Goal: Transaction & Acquisition: Purchase product/service

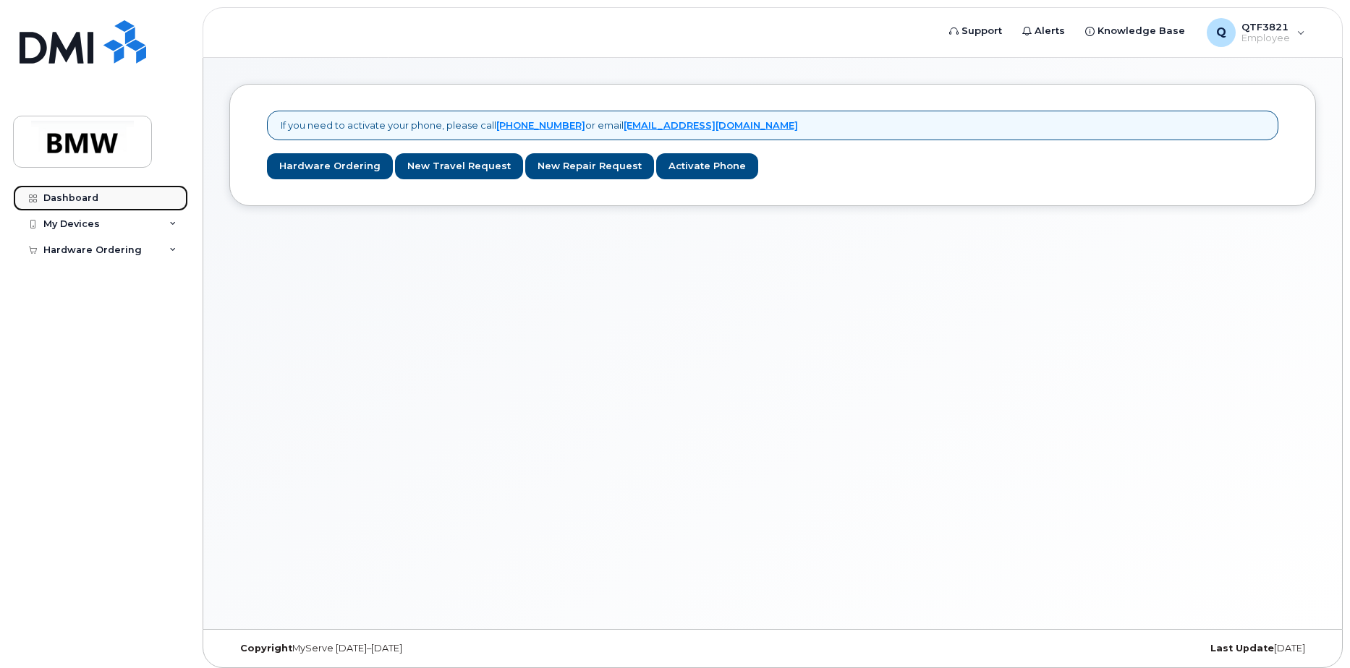
click at [82, 195] on div "Dashboard" at bounding box center [70, 198] width 55 height 12
click at [123, 230] on div "My Devices" at bounding box center [100, 224] width 175 height 26
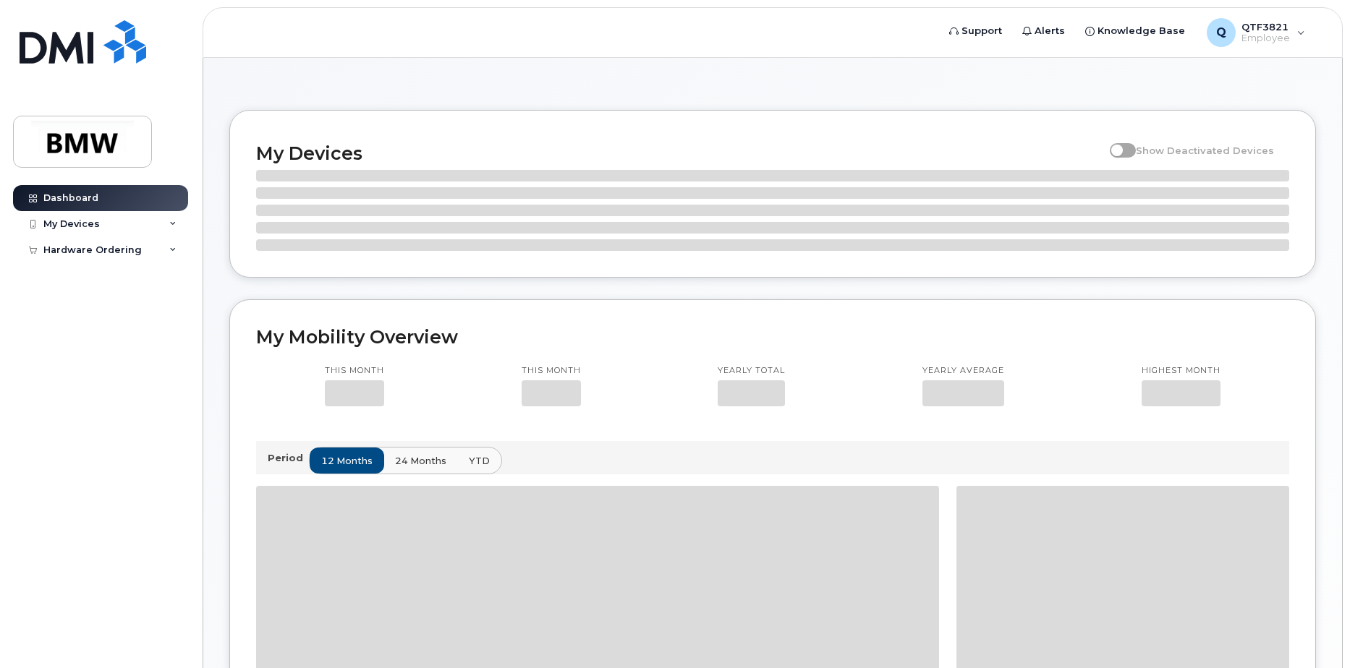
click at [115, 219] on div "My Devices" at bounding box center [100, 224] width 175 height 26
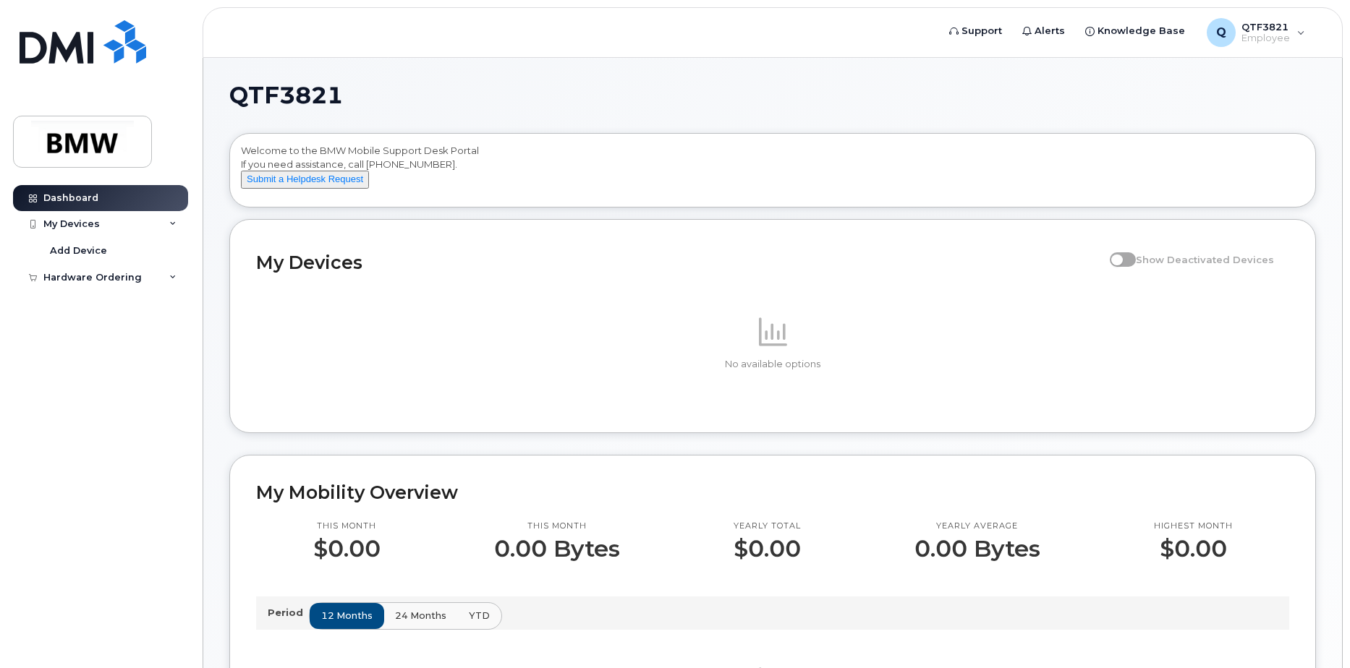
click at [788, 337] on p at bounding box center [772, 331] width 1033 height 35
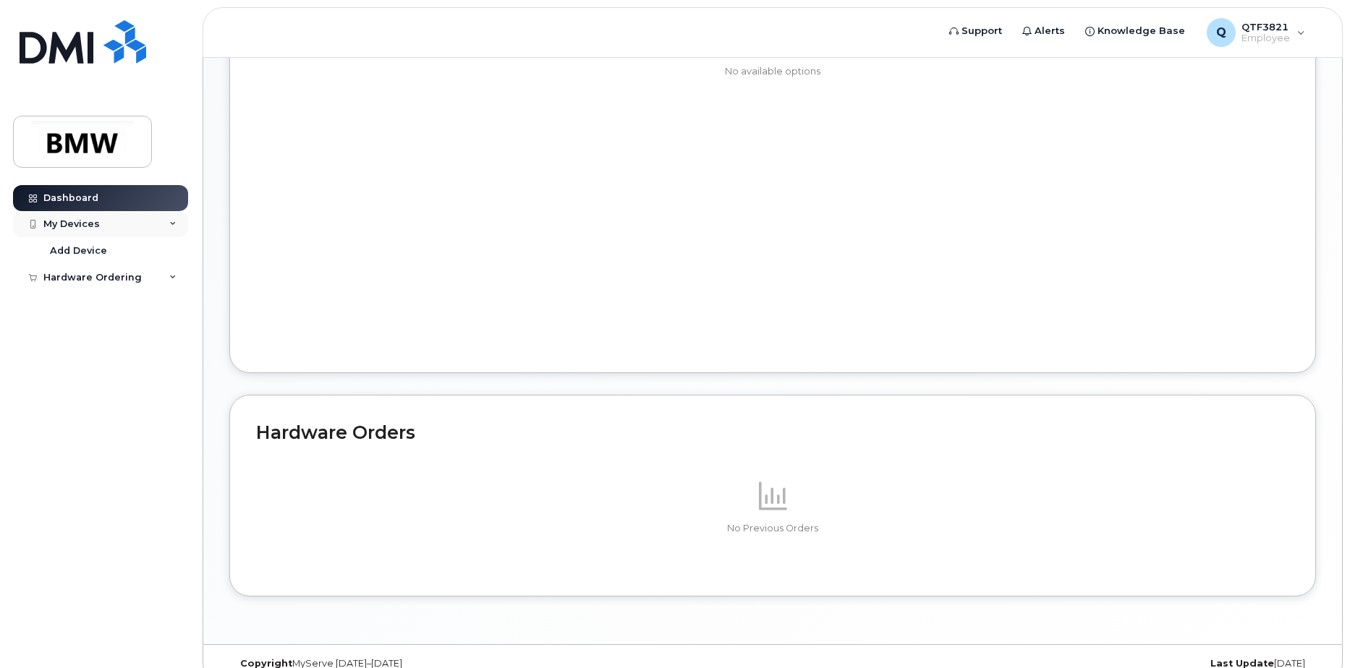
scroll to position [680, 0]
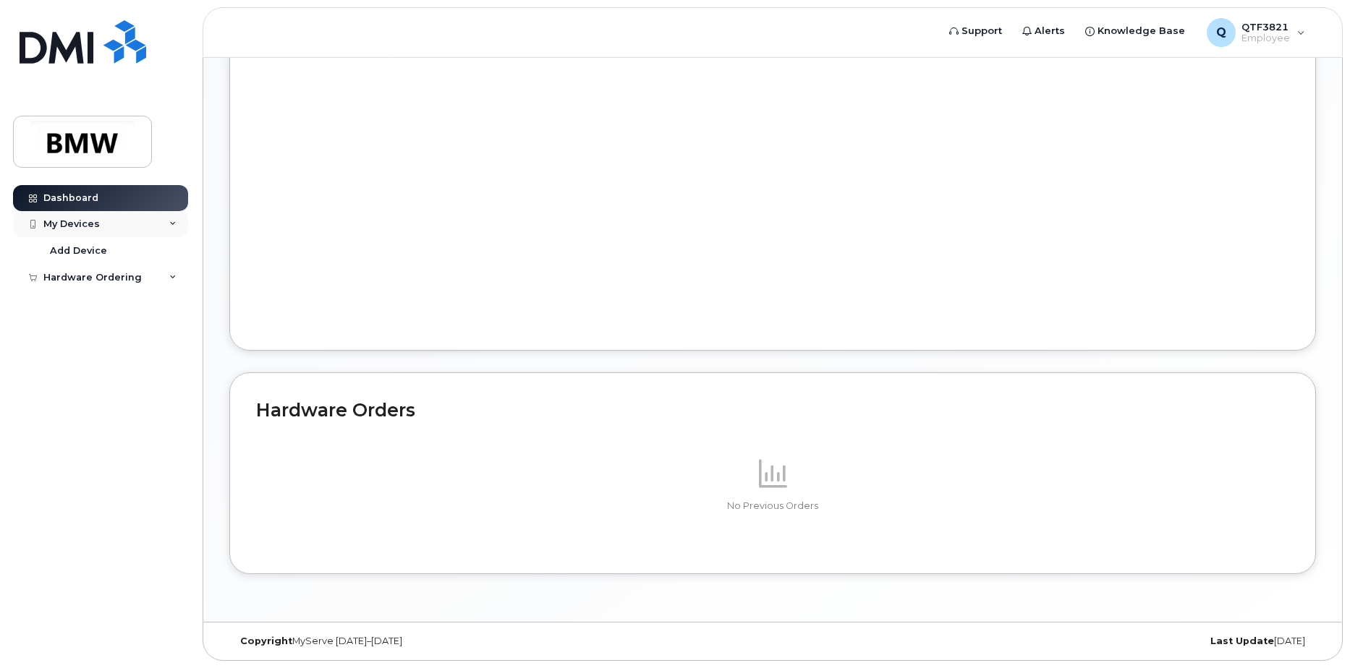
click at [133, 224] on div "My Devices" at bounding box center [100, 224] width 175 height 26
click at [136, 228] on div "My Devices" at bounding box center [100, 224] width 175 height 26
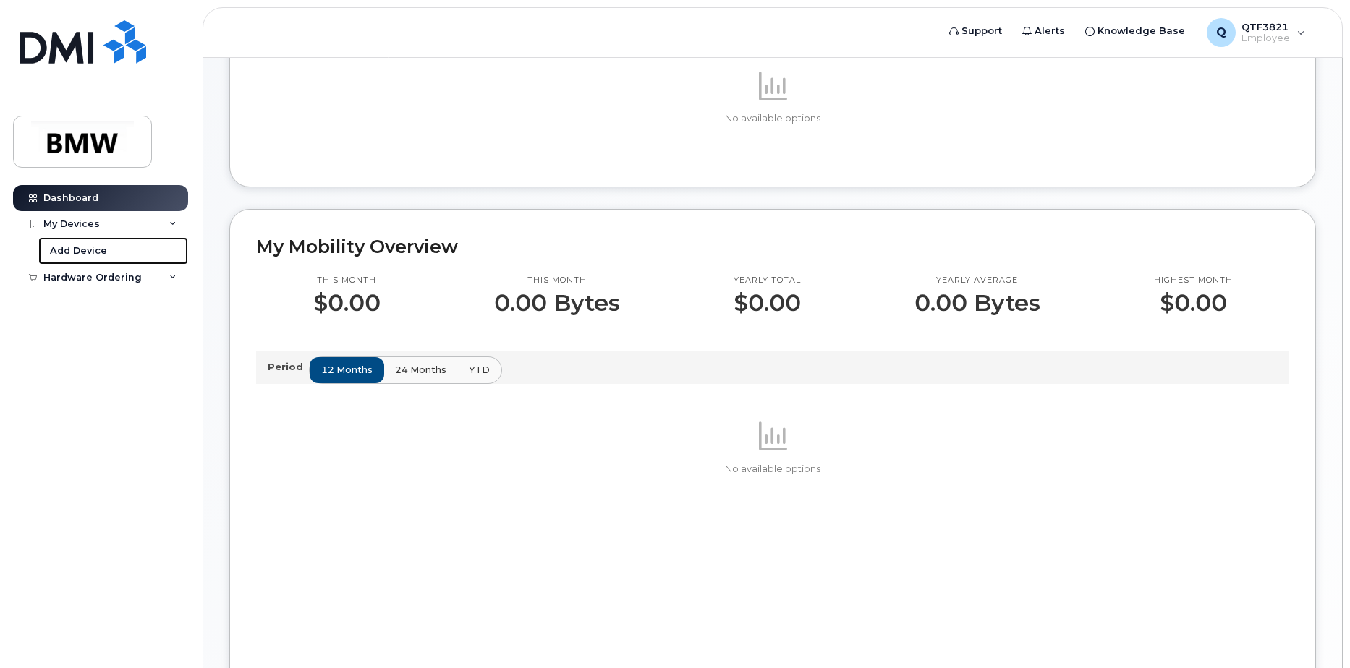
scroll to position [0, 0]
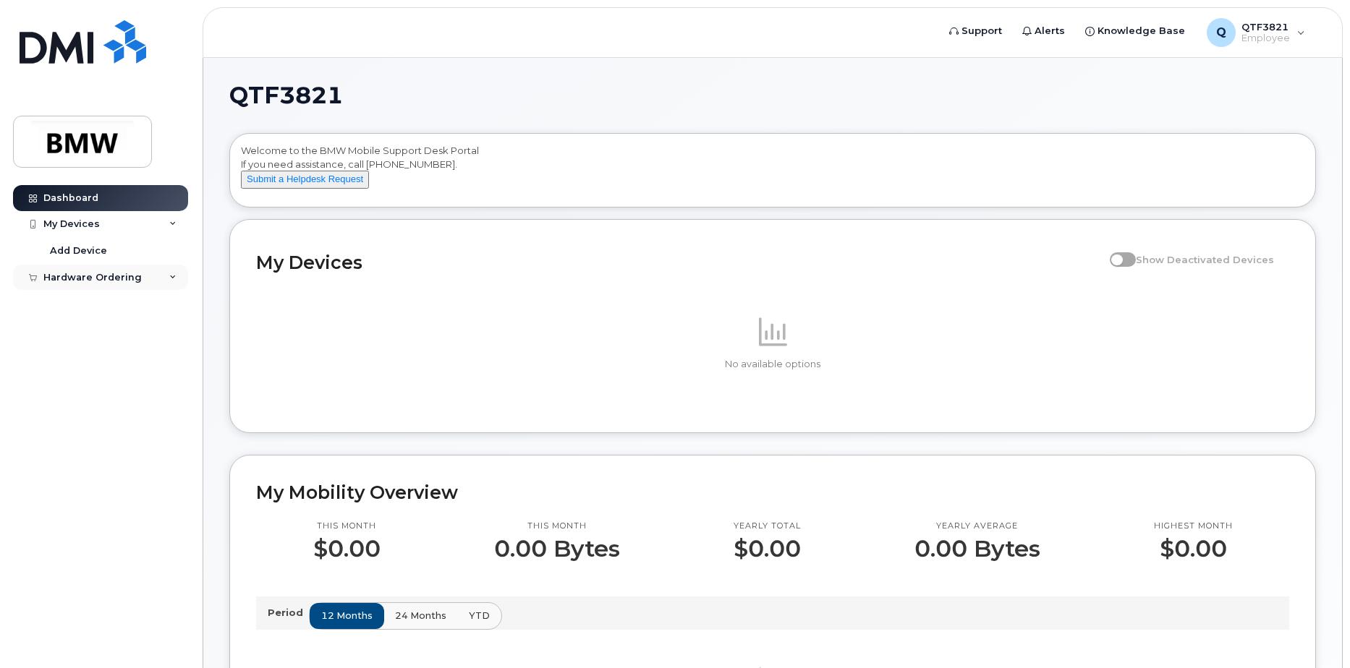
click at [116, 284] on div "Hardware Ordering" at bounding box center [100, 278] width 175 height 26
click at [112, 304] on link "New Order" at bounding box center [113, 303] width 150 height 27
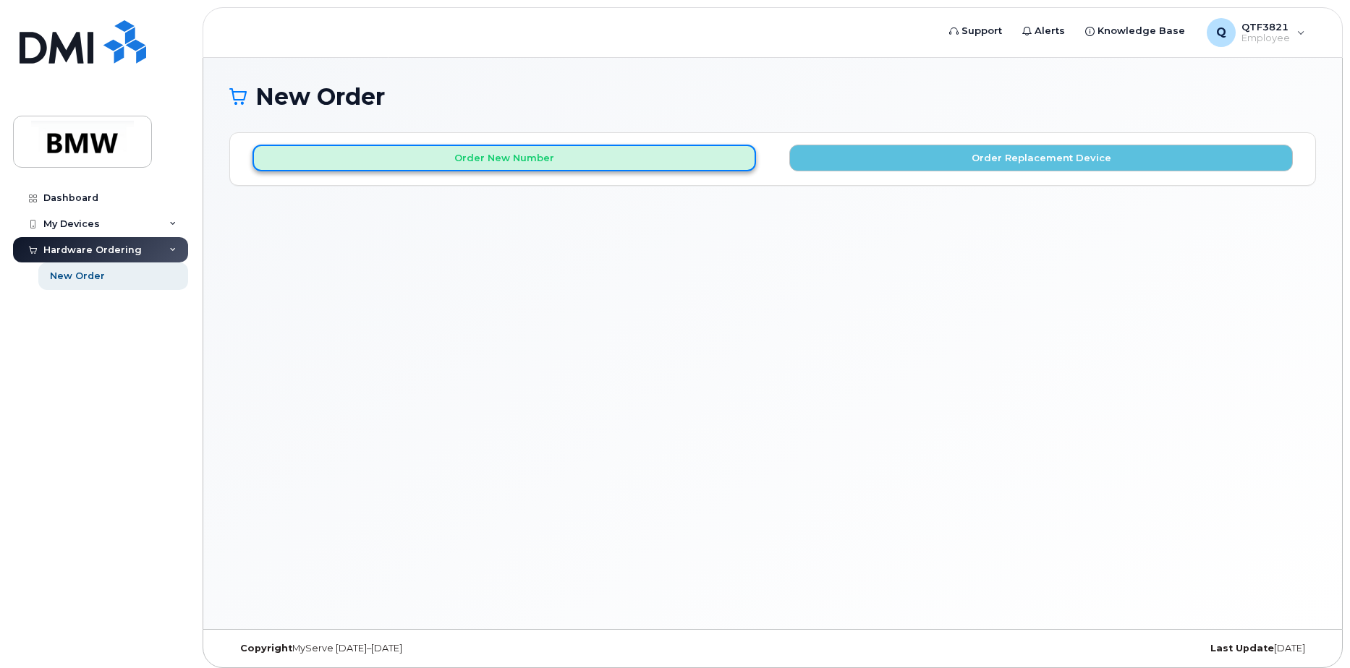
click at [706, 164] on button "Order New Number" at bounding box center [504, 158] width 504 height 27
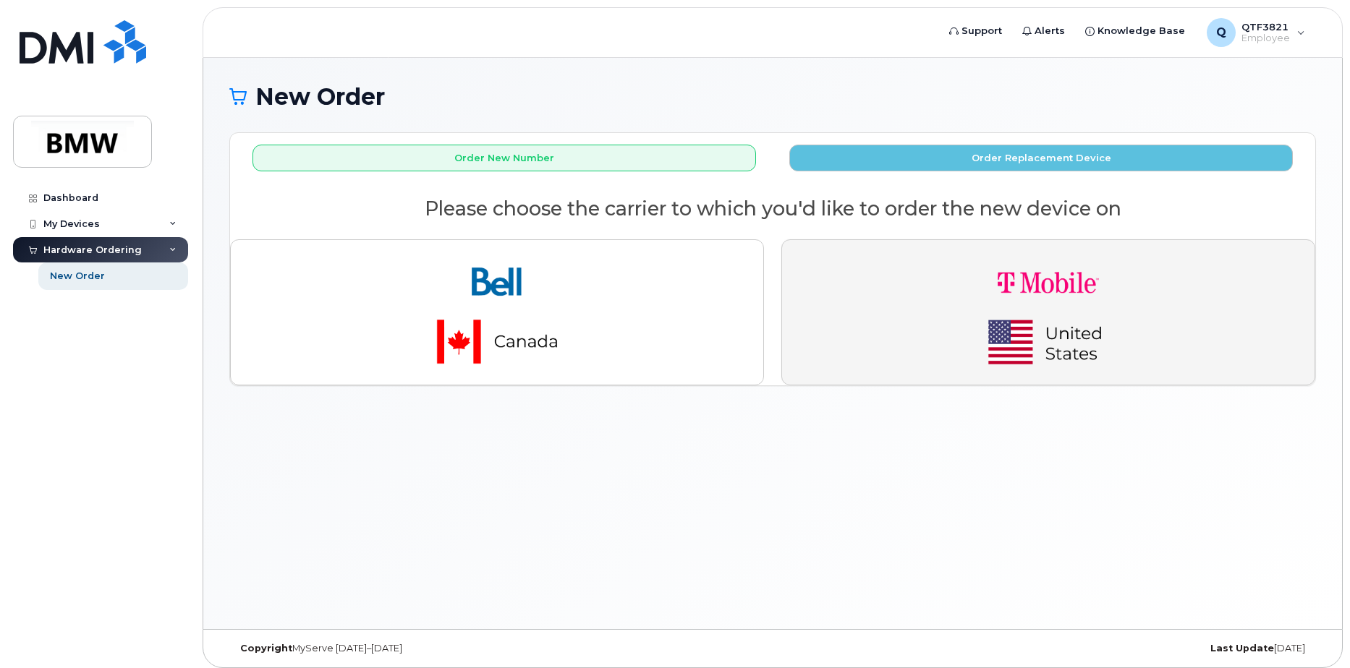
click at [1032, 275] on img "button" at bounding box center [1048, 313] width 203 height 122
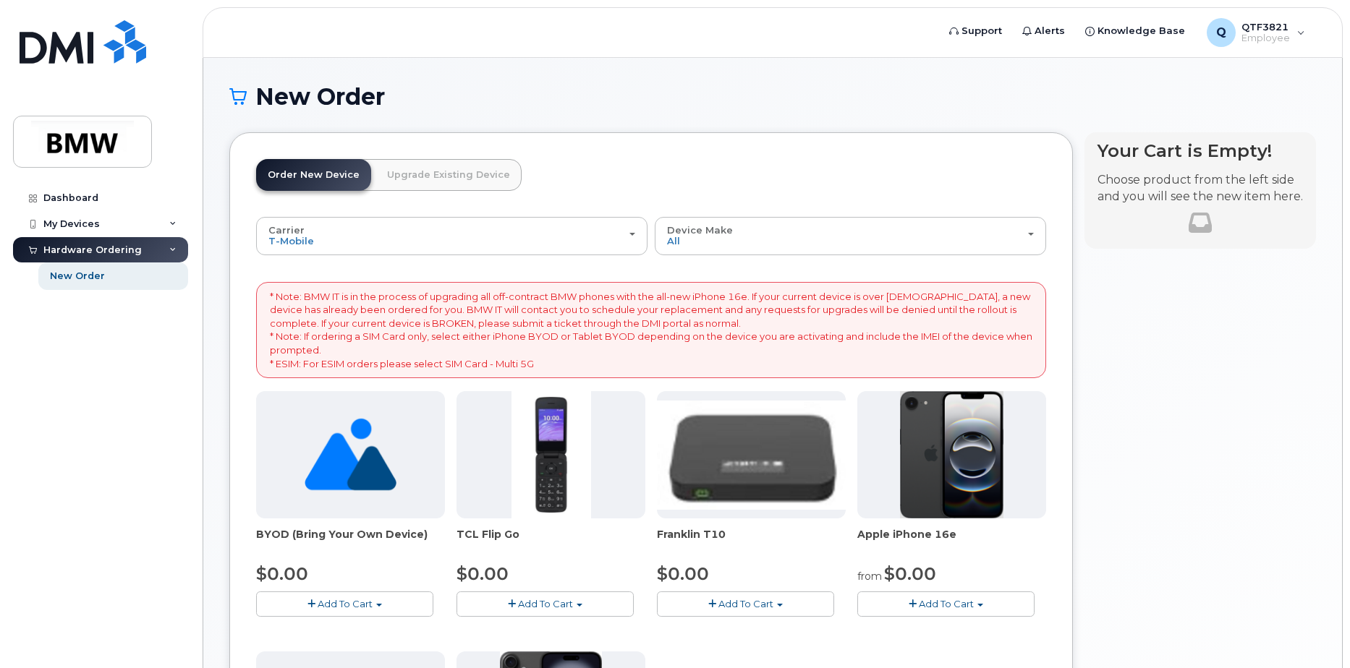
click at [483, 171] on link "Upgrade Existing Device" at bounding box center [448, 175] width 146 height 32
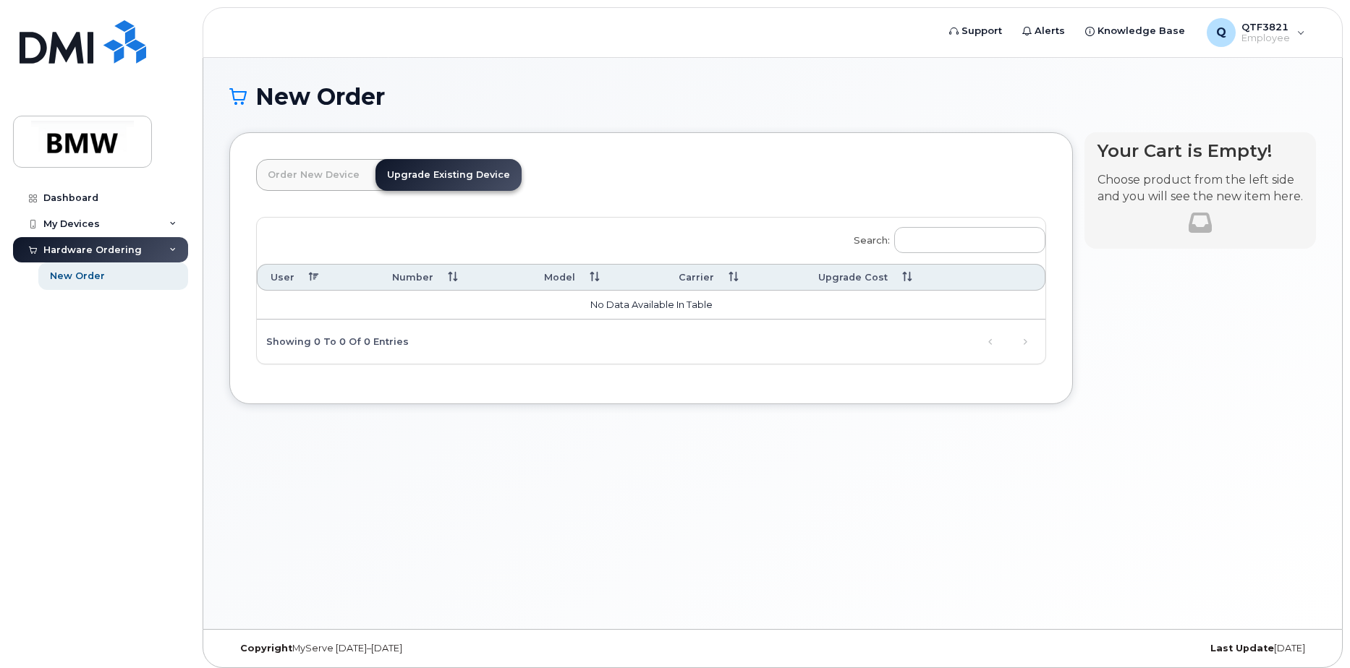
click at [334, 176] on link "Order New Device" at bounding box center [313, 175] width 115 height 32
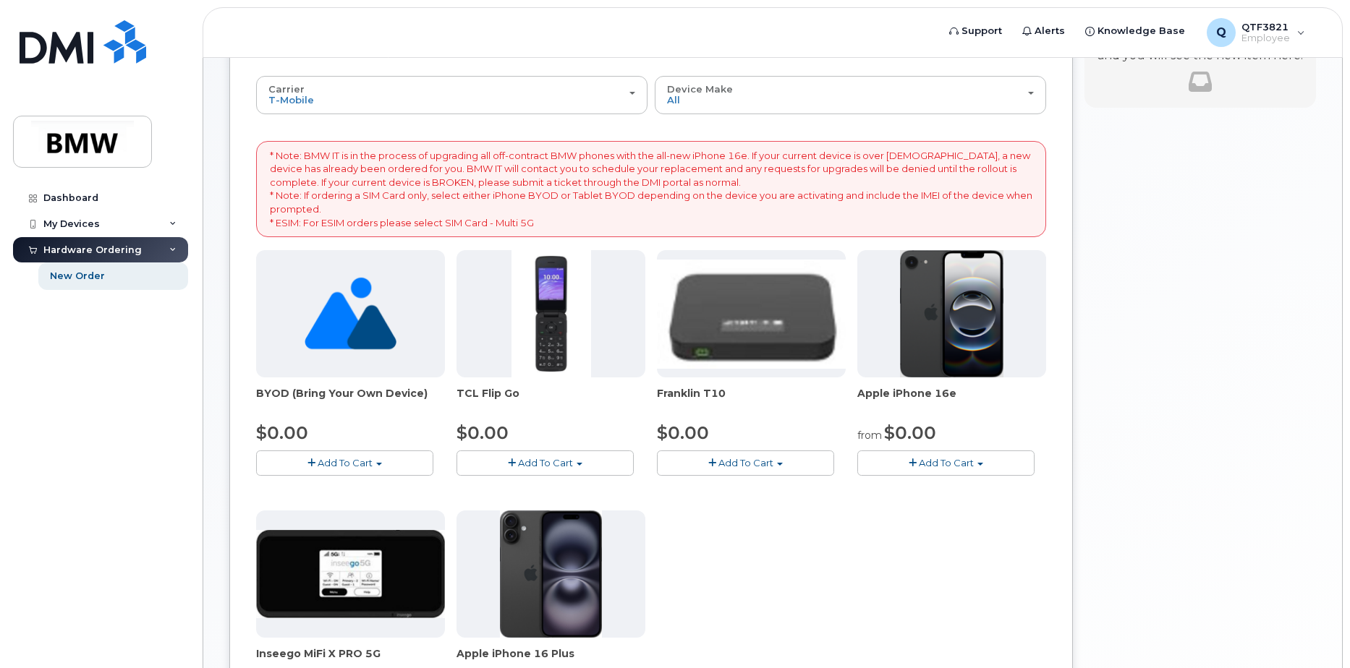
scroll to position [289, 0]
